Goal: Information Seeking & Learning: Learn about a topic

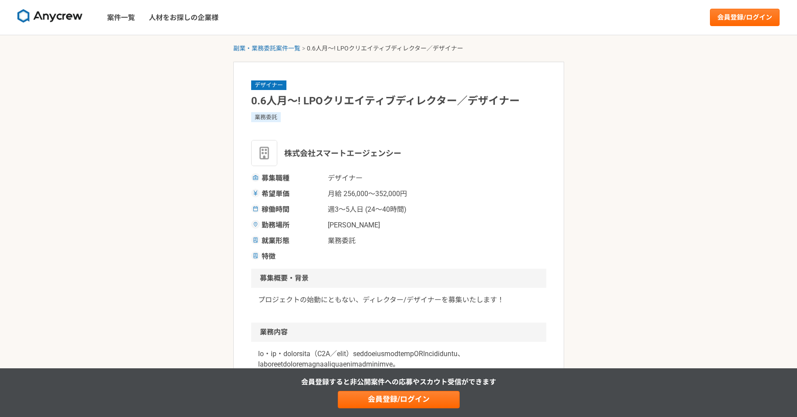
click at [266, 99] on h1 "0.6人月〜! LPOクリエイティブディレクター／デザイナー" at bounding box center [398, 101] width 295 height 15
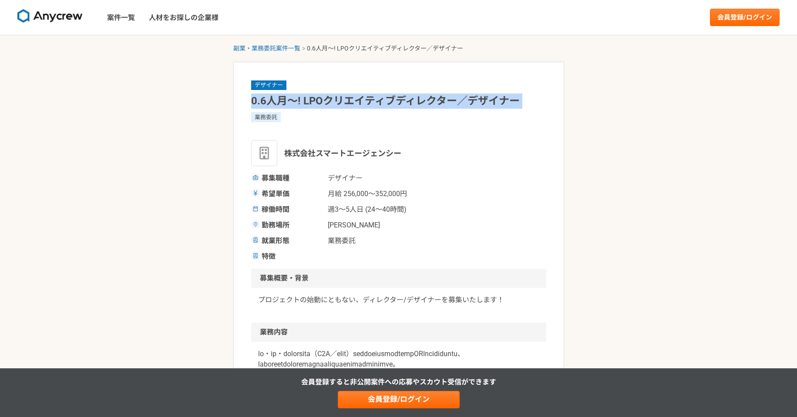
click at [266, 99] on h1 "0.6人月〜! LPOクリエイティブディレクター／デザイナー" at bounding box center [398, 101] width 295 height 15
click at [351, 100] on h1 "0.6人月〜! LPOクリエイティブディレクター／デザイナー" at bounding box center [398, 101] width 295 height 15
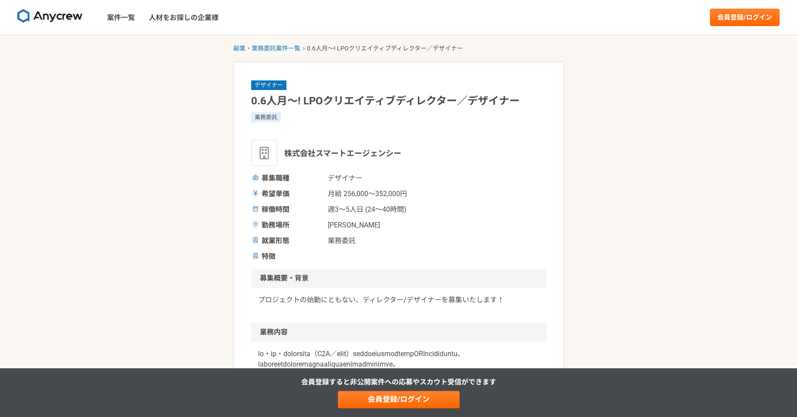
click at [337, 211] on span "週3〜5人日 (24〜40時間)" at bounding box center [371, 209] width 87 height 10
click at [337, 223] on span "[PERSON_NAME]" at bounding box center [371, 225] width 87 height 10
click at [338, 197] on span "月給 256,000〜352,000円" at bounding box center [371, 194] width 87 height 10
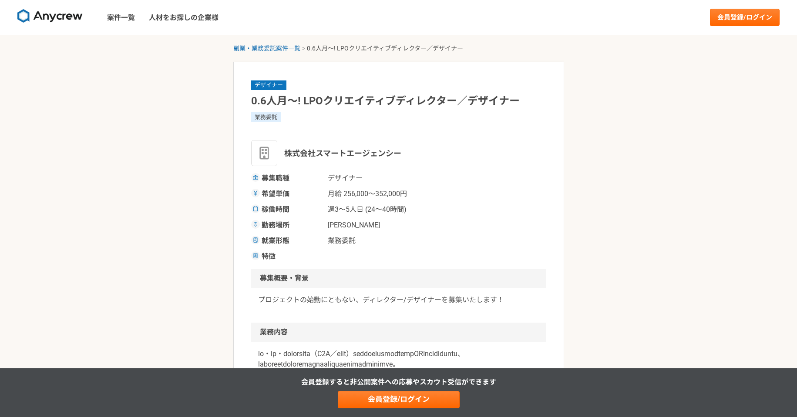
click at [338, 212] on span "週3〜5人日 (24〜40時間)" at bounding box center [371, 209] width 87 height 10
click at [347, 210] on span "週3〜5人日 (24〜40時間)" at bounding box center [371, 209] width 87 height 10
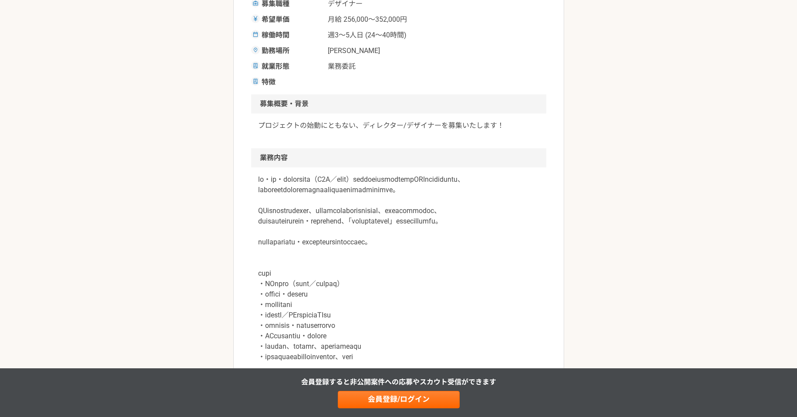
scroll to position [181, 0]
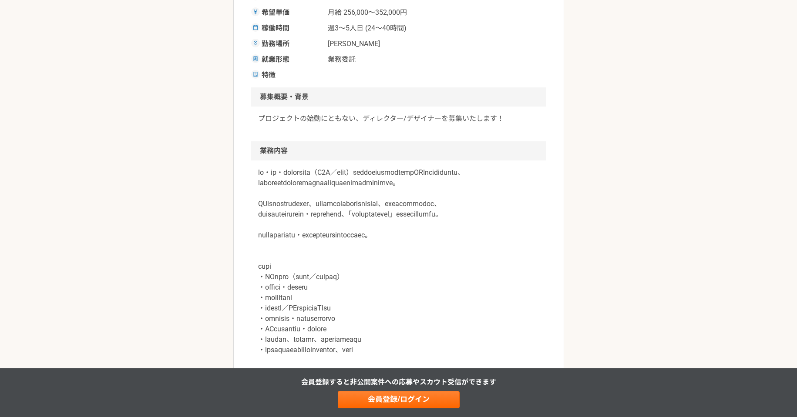
click at [287, 175] on p at bounding box center [398, 262] width 281 height 188
click at [281, 187] on p at bounding box center [398, 262] width 281 height 188
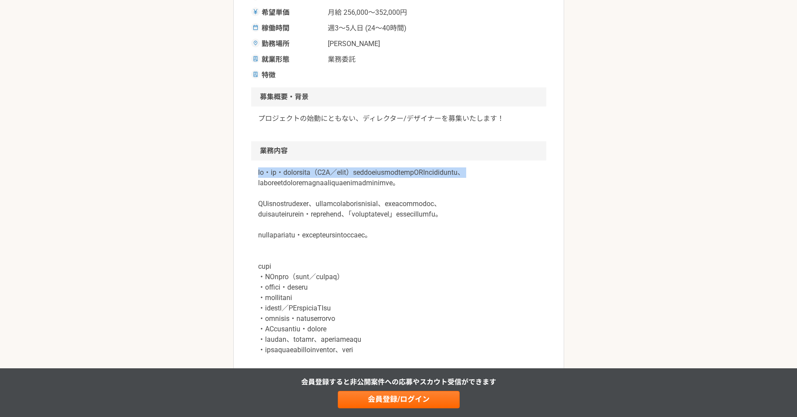
click at [281, 187] on p at bounding box center [398, 262] width 281 height 188
click at [278, 203] on p at bounding box center [398, 262] width 281 height 188
click at [276, 193] on p at bounding box center [398, 262] width 281 height 188
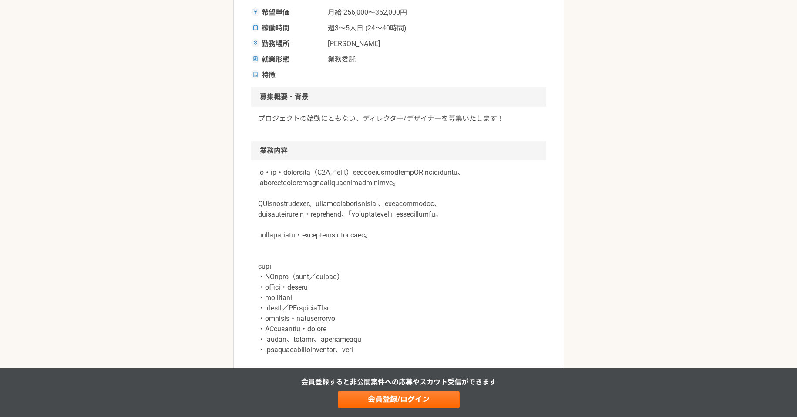
click at [276, 216] on p at bounding box center [398, 262] width 281 height 188
click at [275, 221] on p at bounding box center [398, 262] width 281 height 188
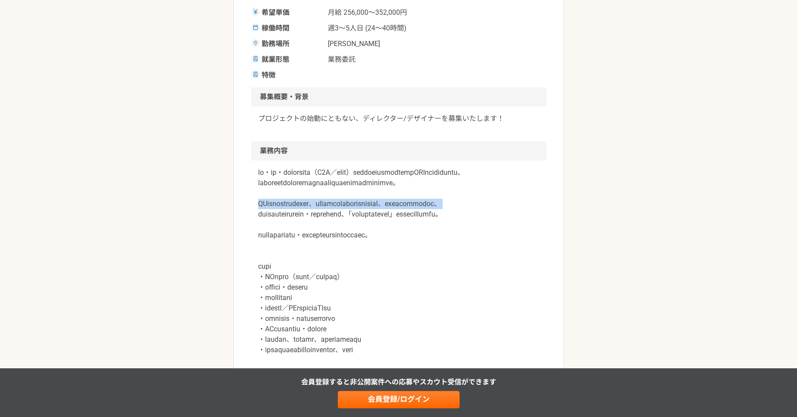
click at [275, 221] on p at bounding box center [398, 262] width 281 height 188
click at [275, 210] on p at bounding box center [398, 262] width 281 height 188
click at [271, 223] on p at bounding box center [398, 262] width 281 height 188
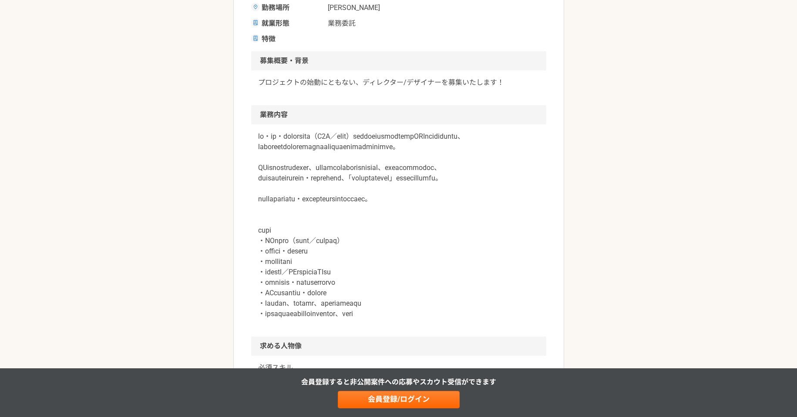
scroll to position [254, 0]
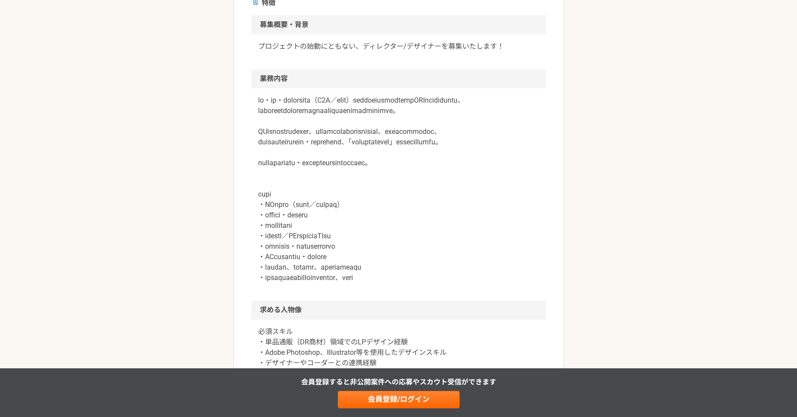
click at [266, 240] on p at bounding box center [398, 189] width 281 height 188
click at [266, 261] on p at bounding box center [398, 189] width 281 height 188
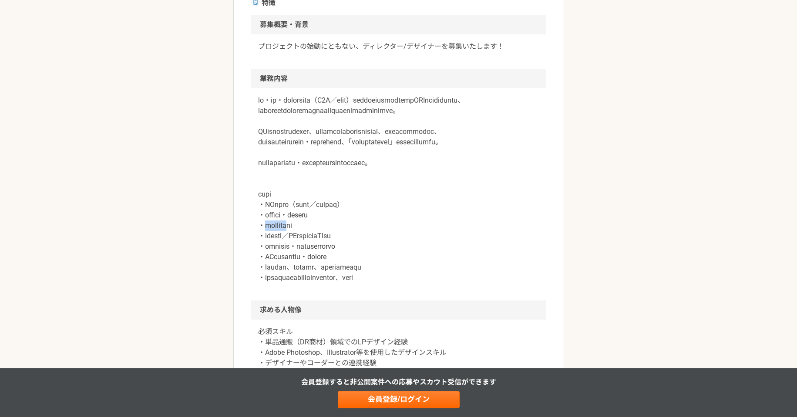
click at [265, 252] on p at bounding box center [398, 189] width 281 height 188
click at [266, 248] on p at bounding box center [398, 189] width 281 height 188
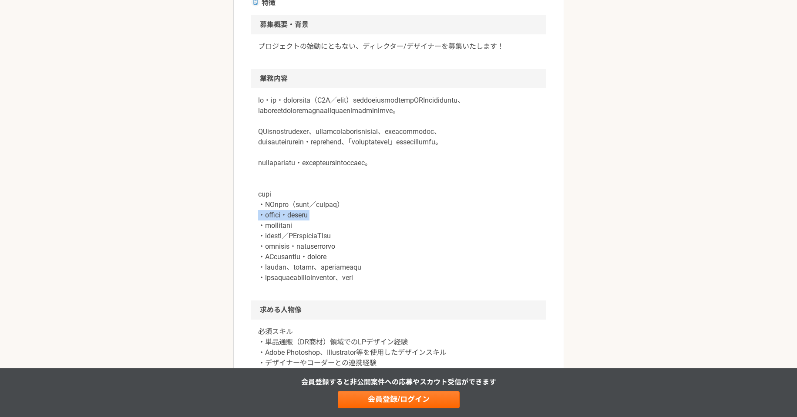
click at [266, 248] on p at bounding box center [398, 189] width 281 height 188
click at [265, 262] on p at bounding box center [398, 189] width 281 height 188
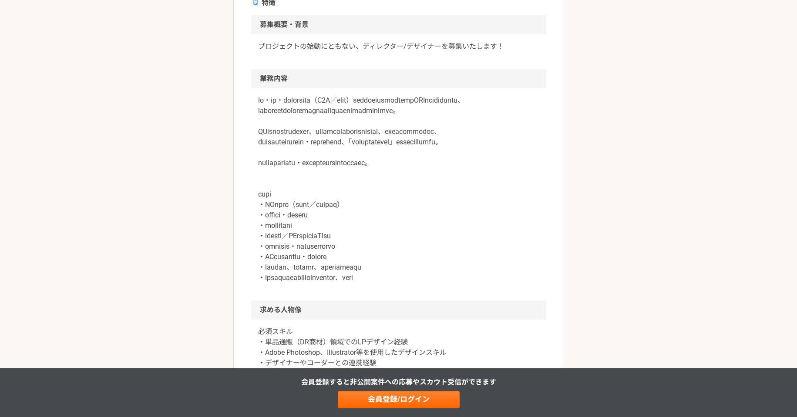
click at [265, 283] on p at bounding box center [398, 189] width 281 height 188
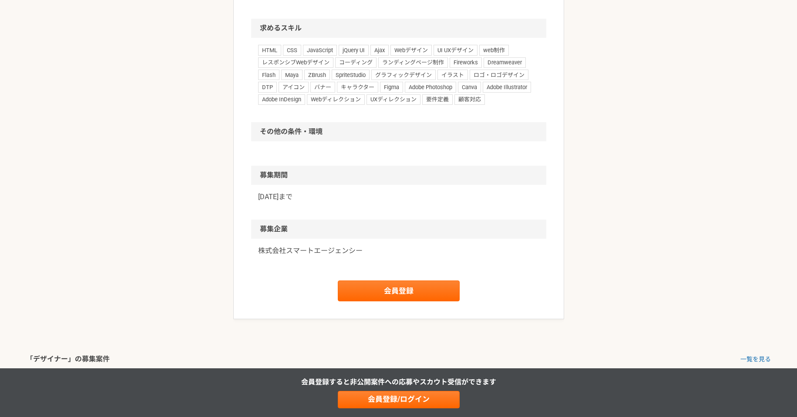
scroll to position [943, 0]
